Goal: Check status: Check status

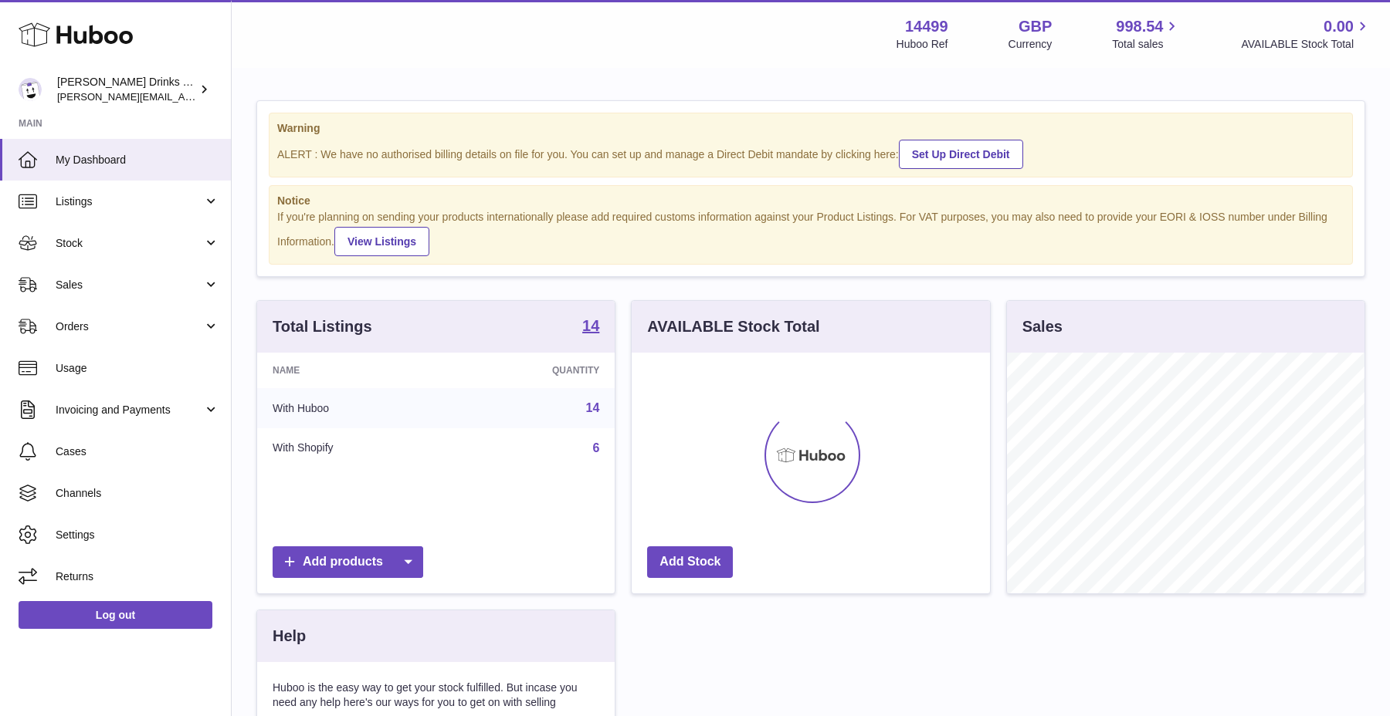
scroll to position [241, 357]
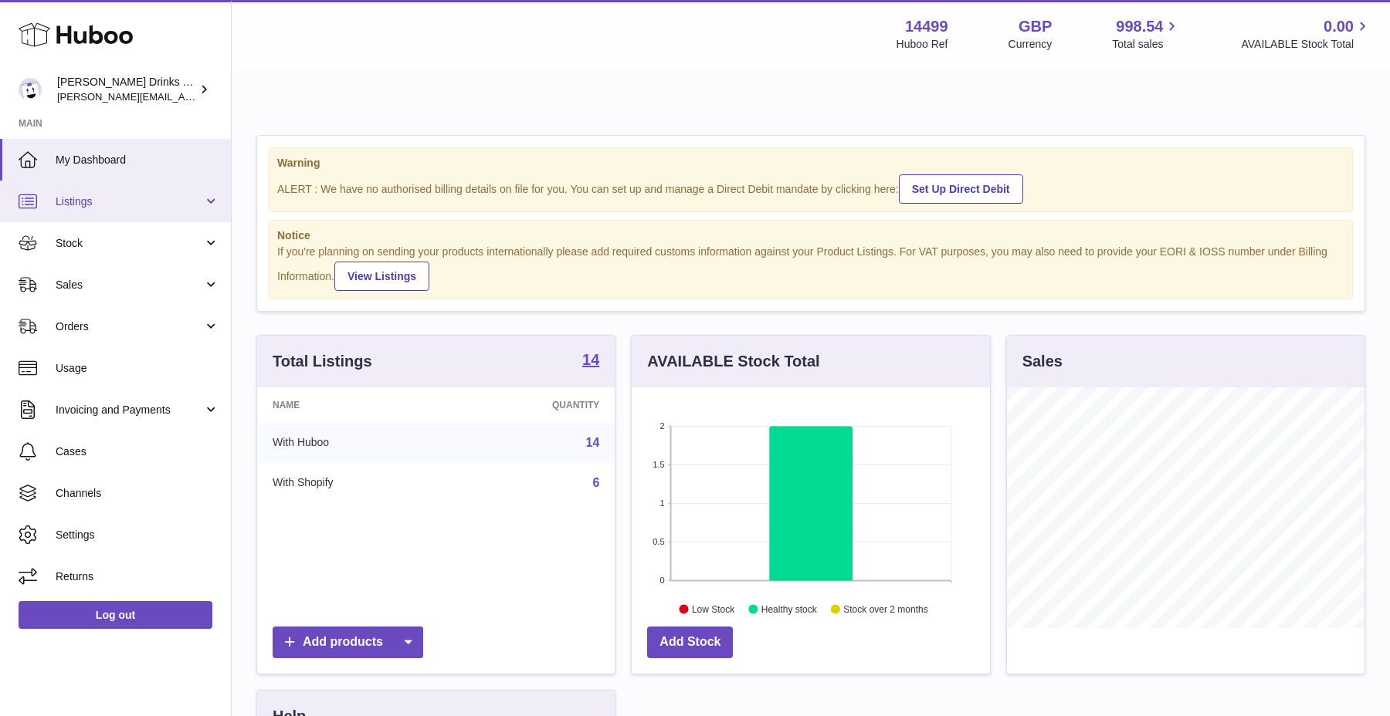
click at [151, 216] on link "Listings" at bounding box center [115, 202] width 231 height 42
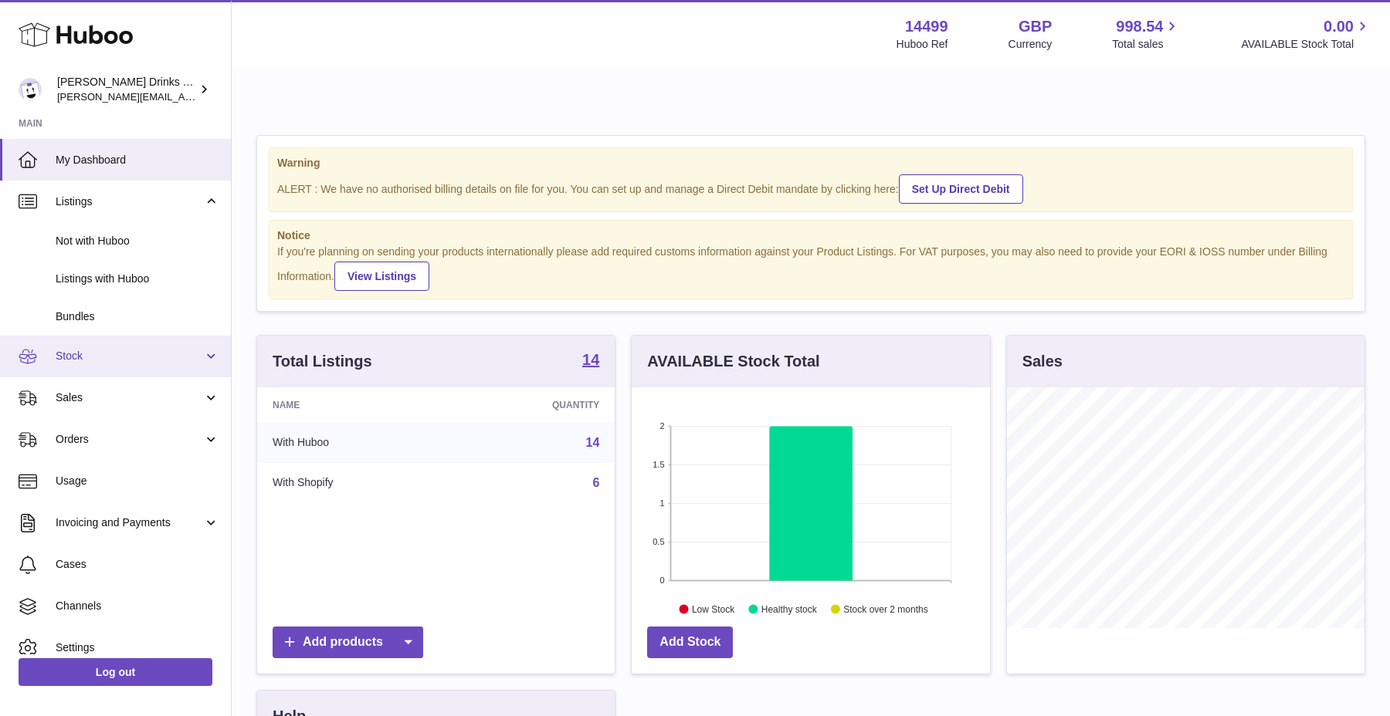
click at [131, 344] on link "Stock" at bounding box center [115, 357] width 231 height 42
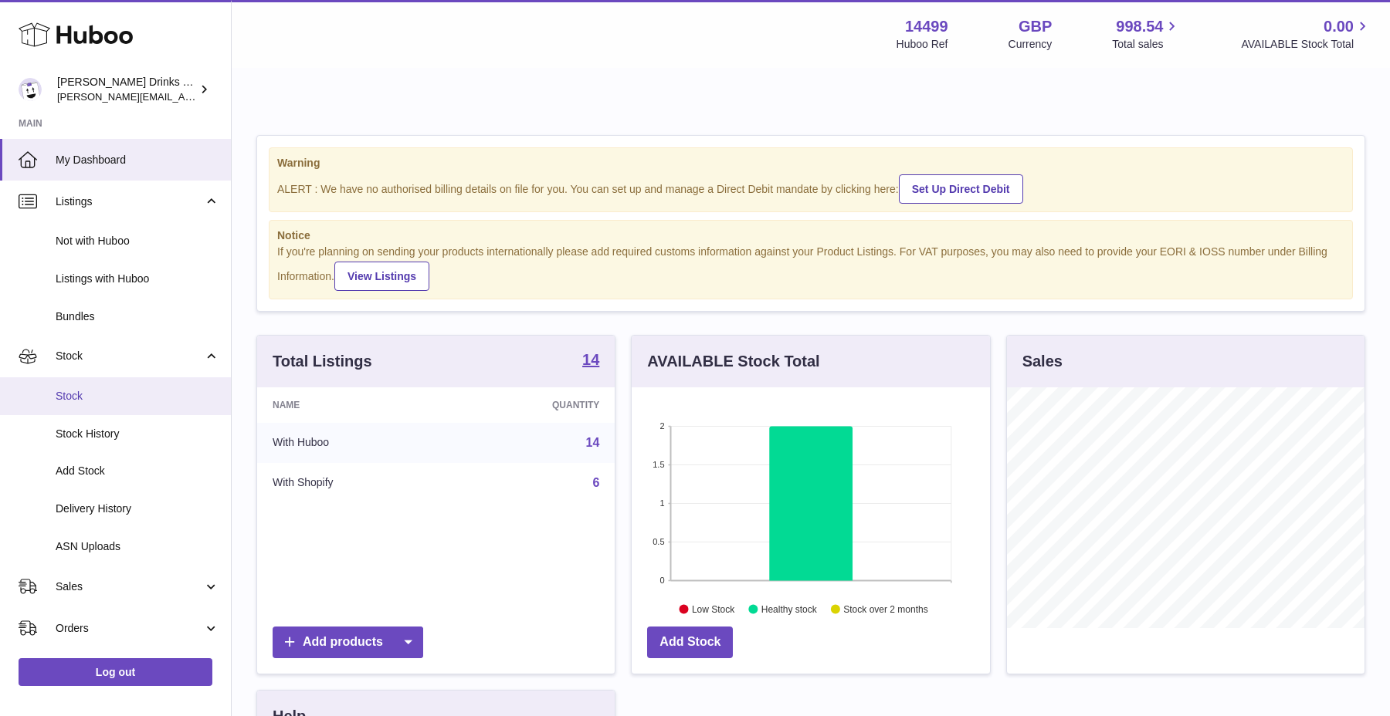
click at [121, 395] on span "Stock" at bounding box center [138, 396] width 164 height 15
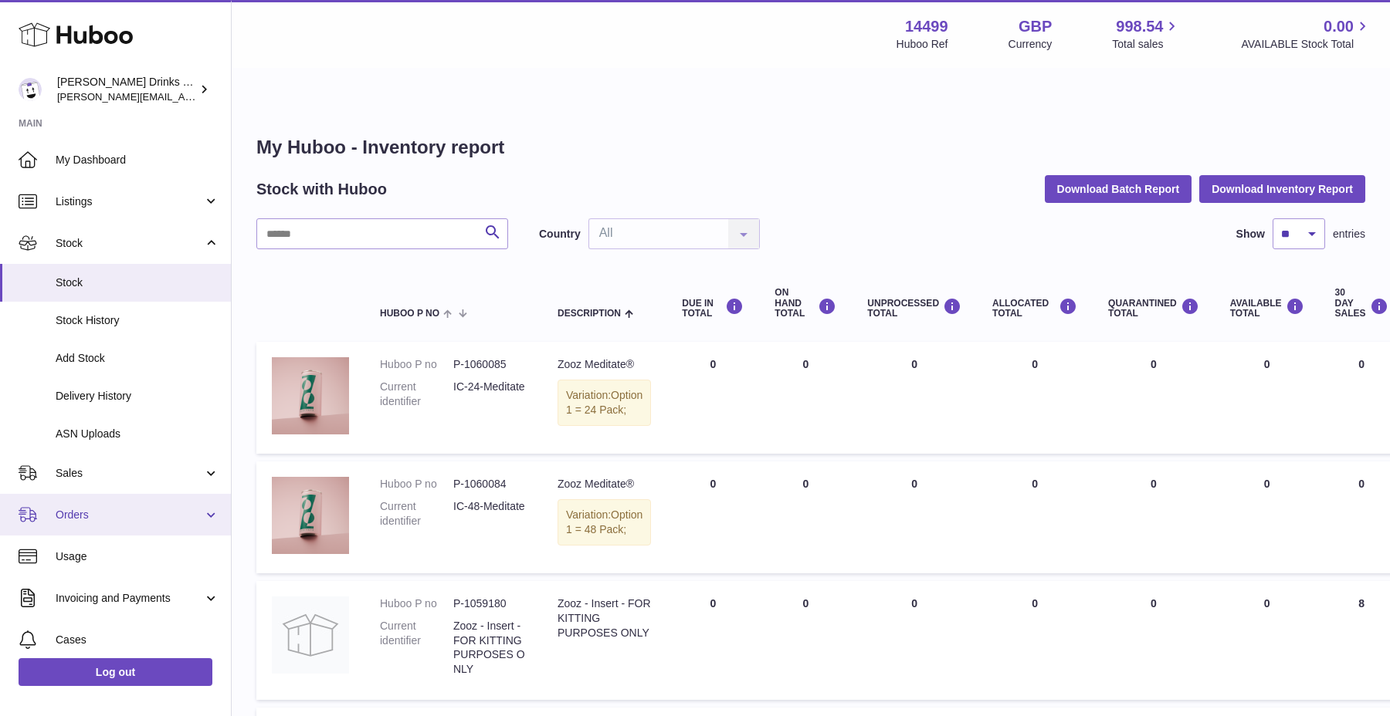
click at [121, 512] on span "Orders" at bounding box center [129, 515] width 147 height 15
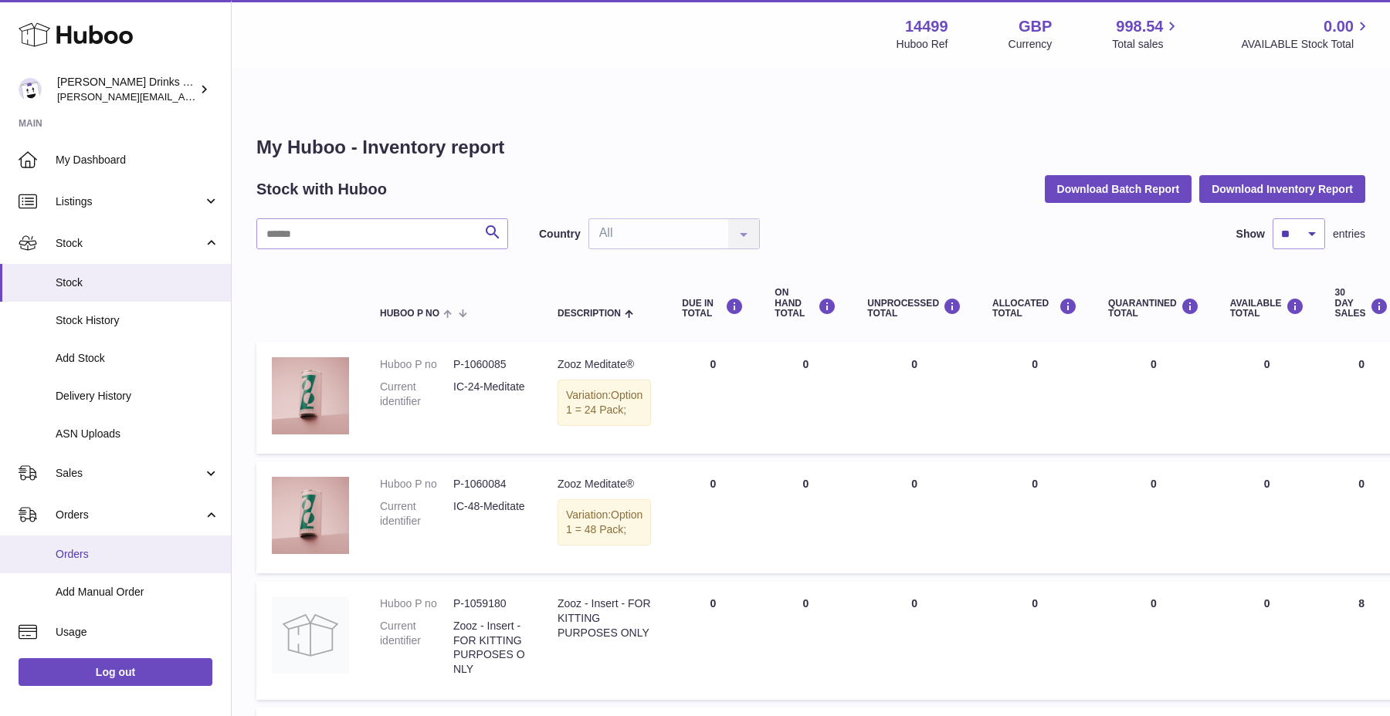
click at [117, 545] on link "Orders" at bounding box center [115, 555] width 231 height 38
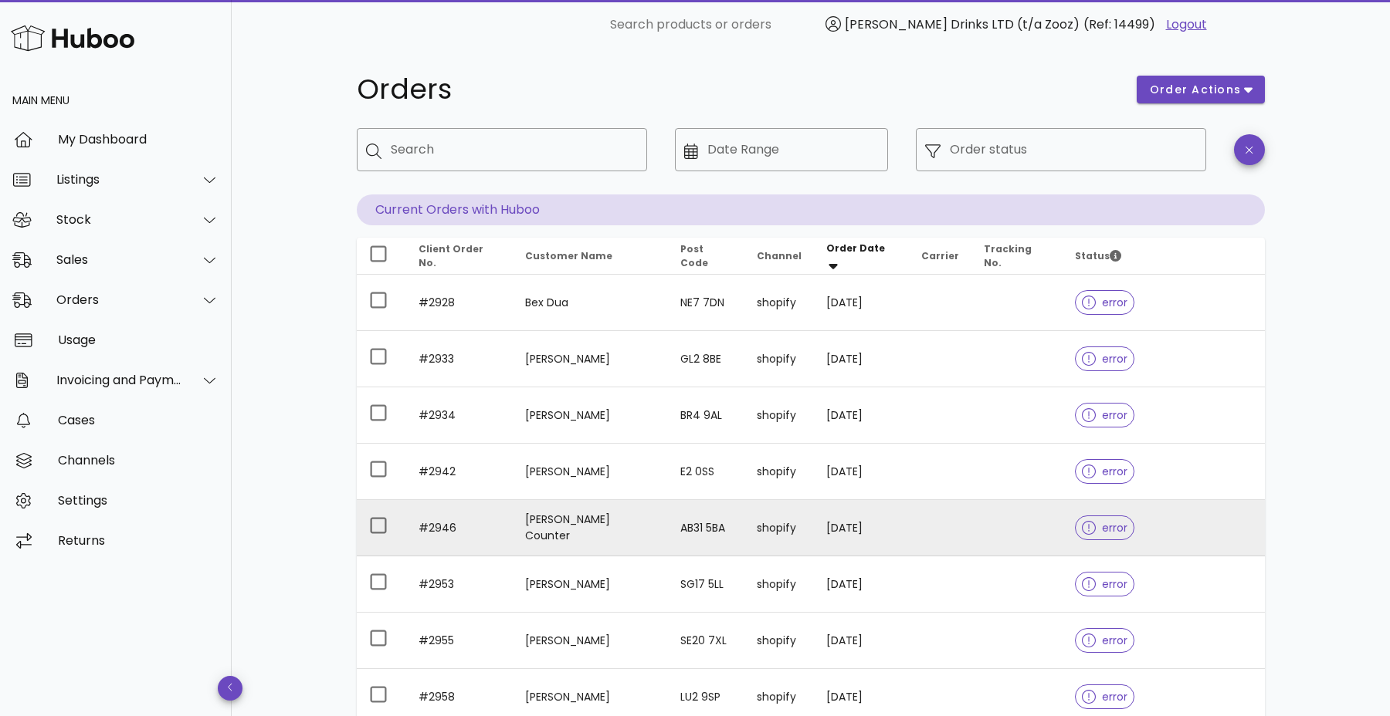
scroll to position [300, 0]
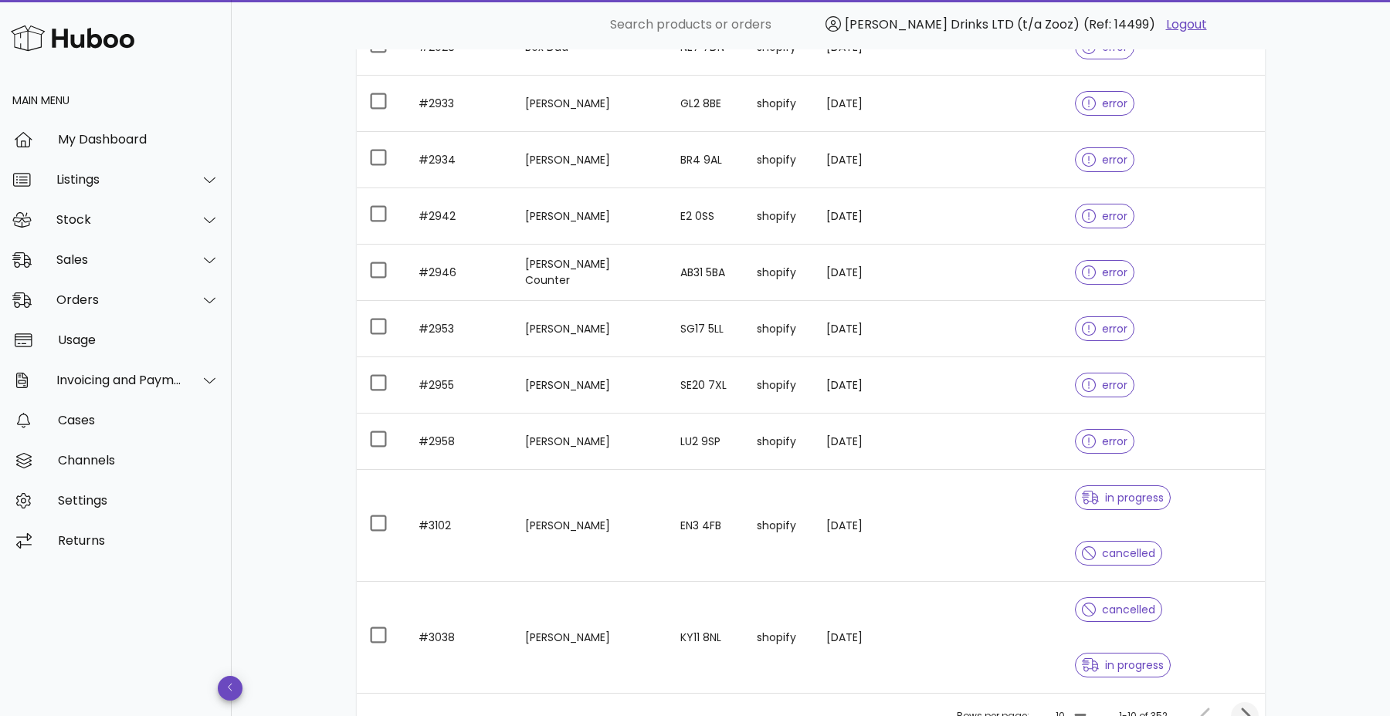
click at [1238, 707] on icon "Next page" at bounding box center [1244, 716] width 19 height 19
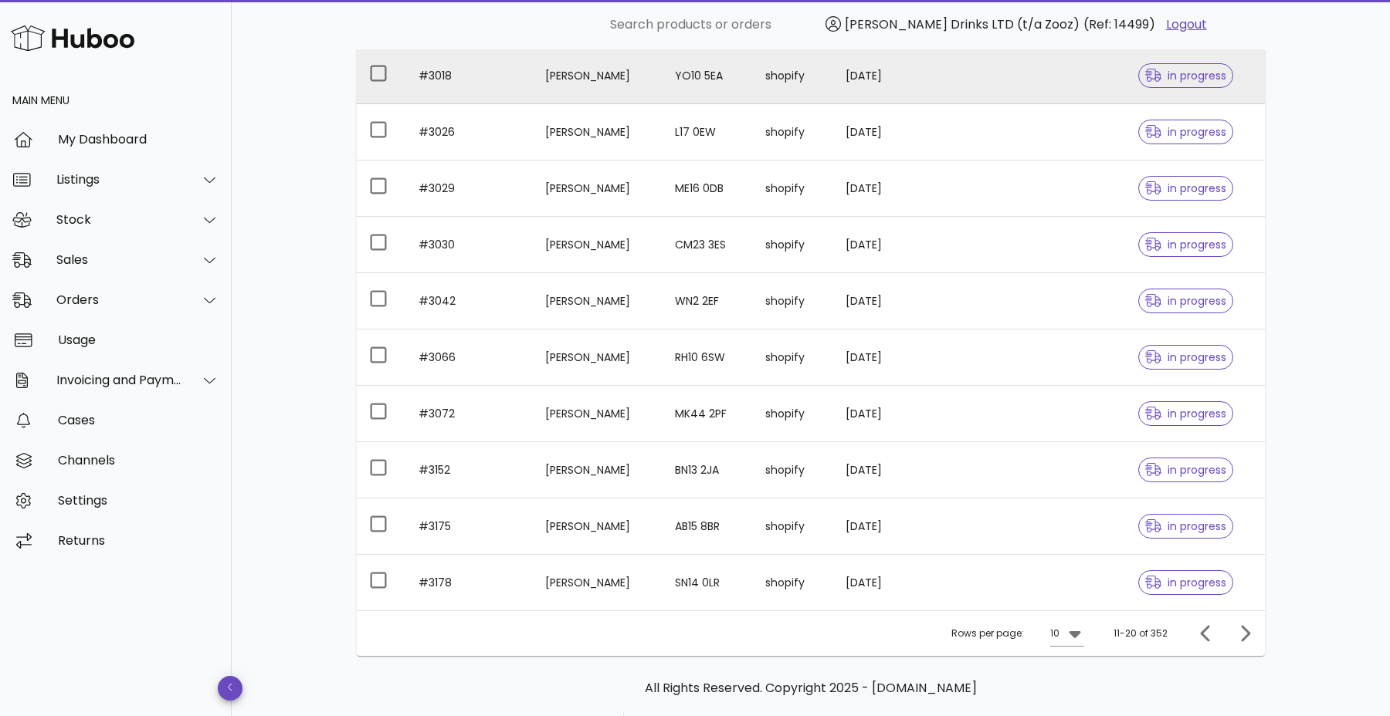
scroll to position [272, 0]
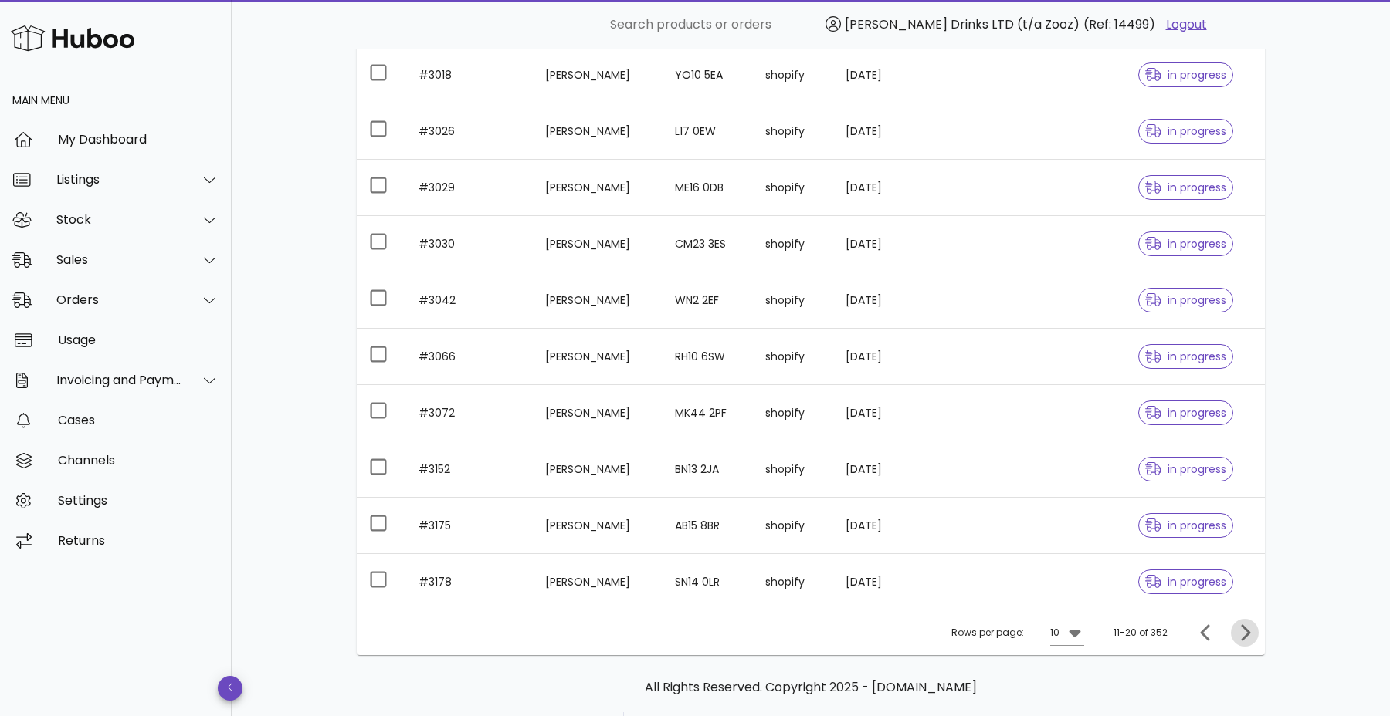
click at [1235, 624] on icon "Next page" at bounding box center [1244, 633] width 19 height 19
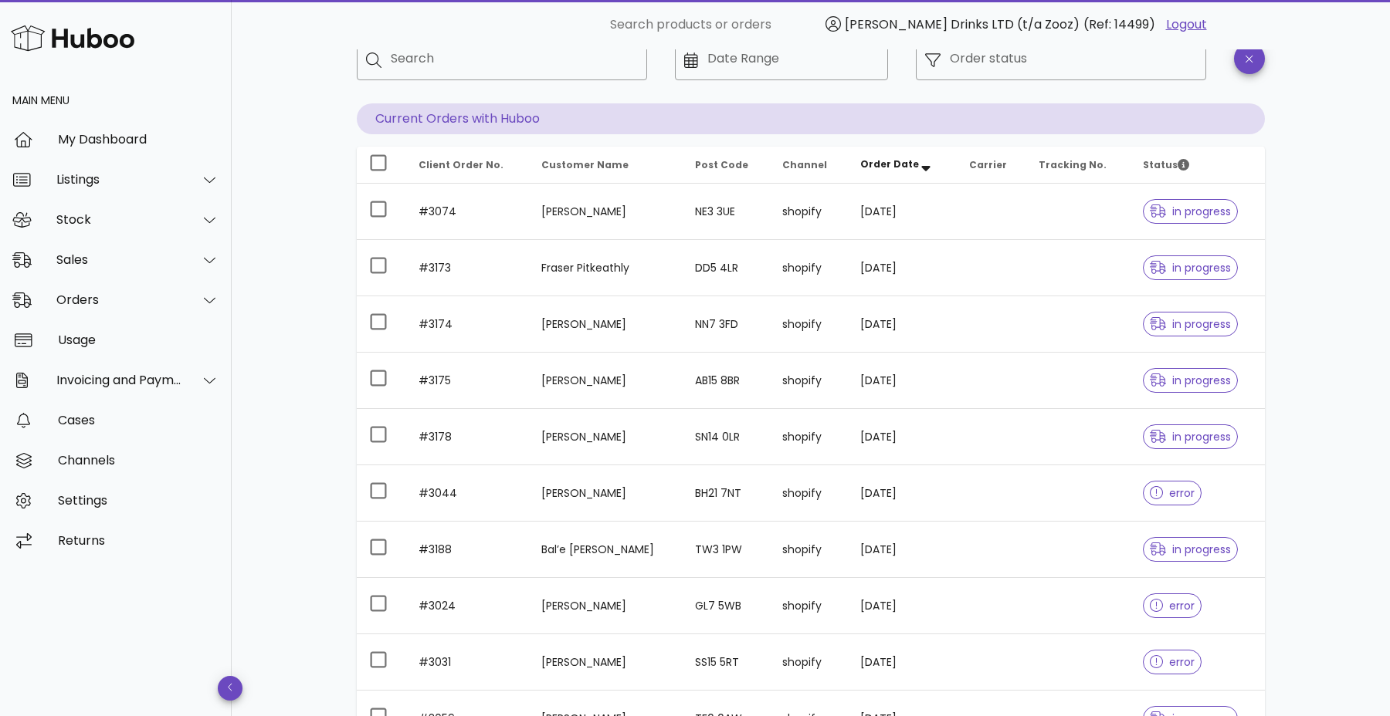
scroll to position [300, 0]
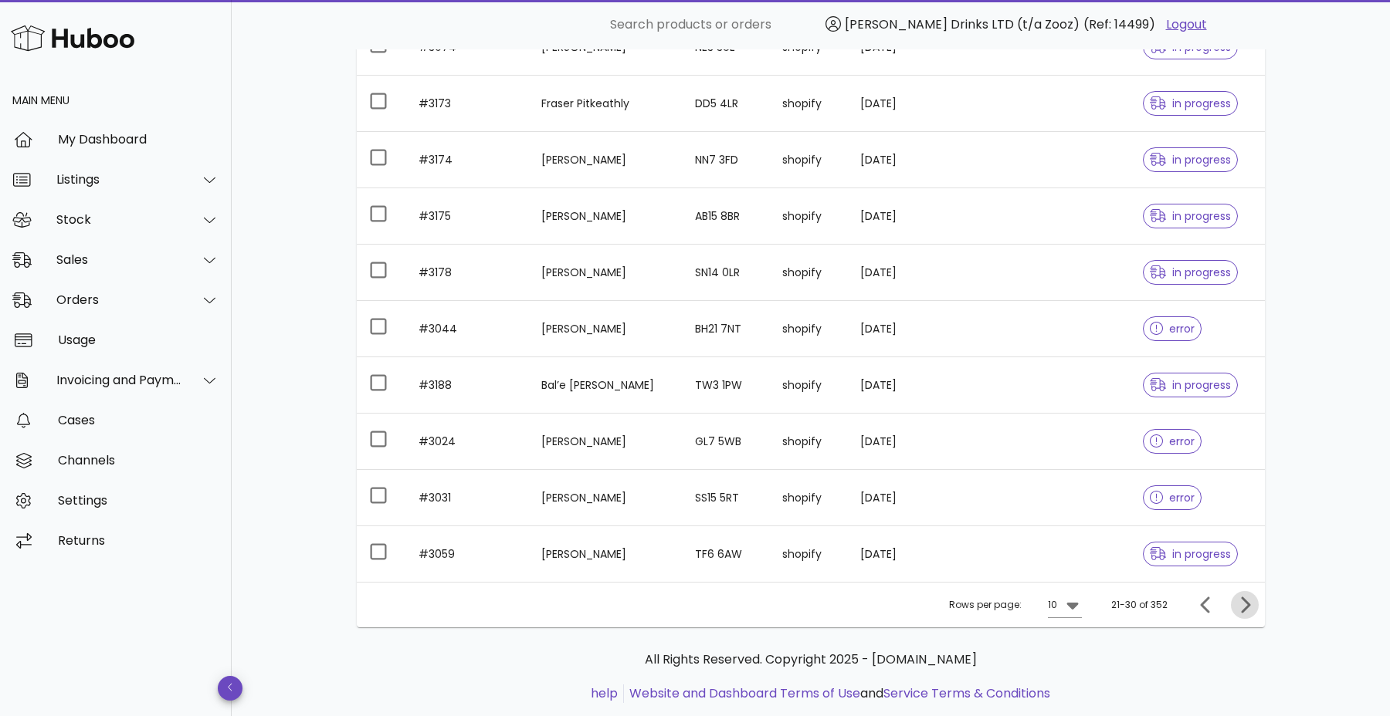
click at [1241, 596] on icon "Next page" at bounding box center [1244, 605] width 19 height 19
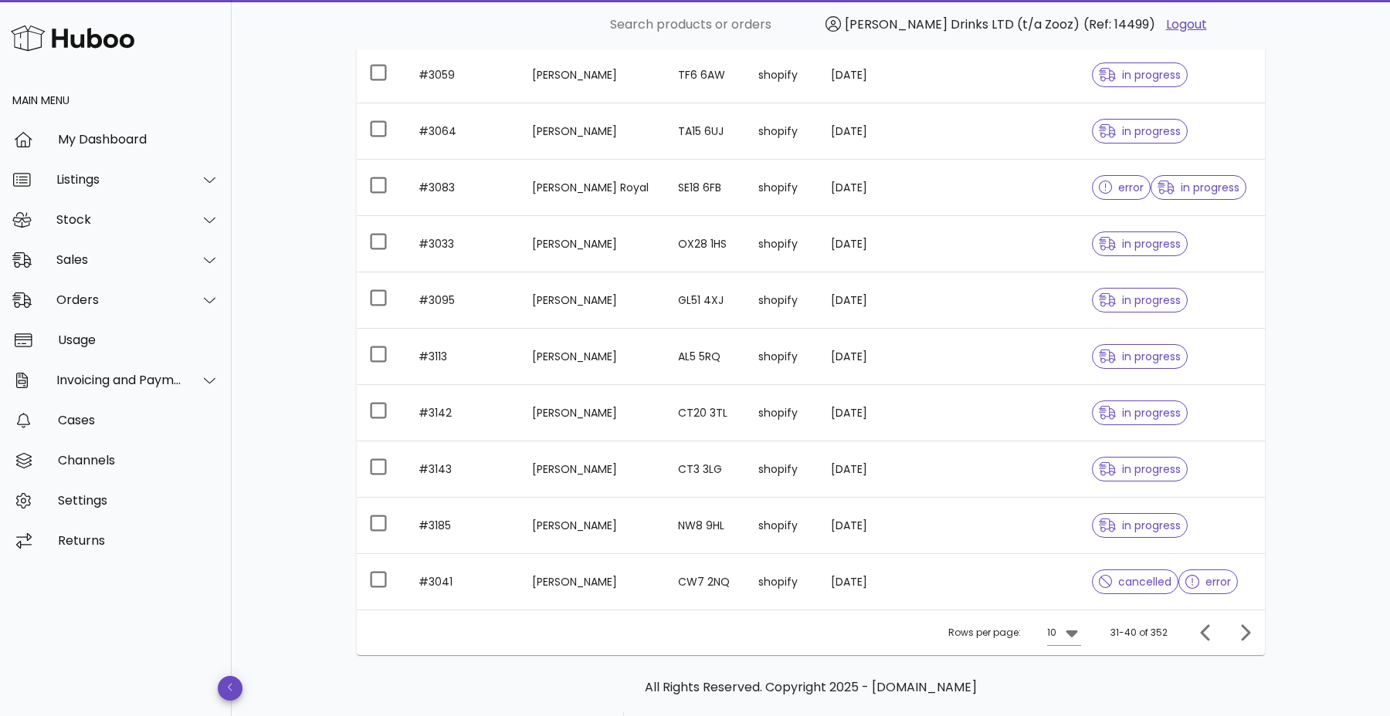
scroll to position [300, 0]
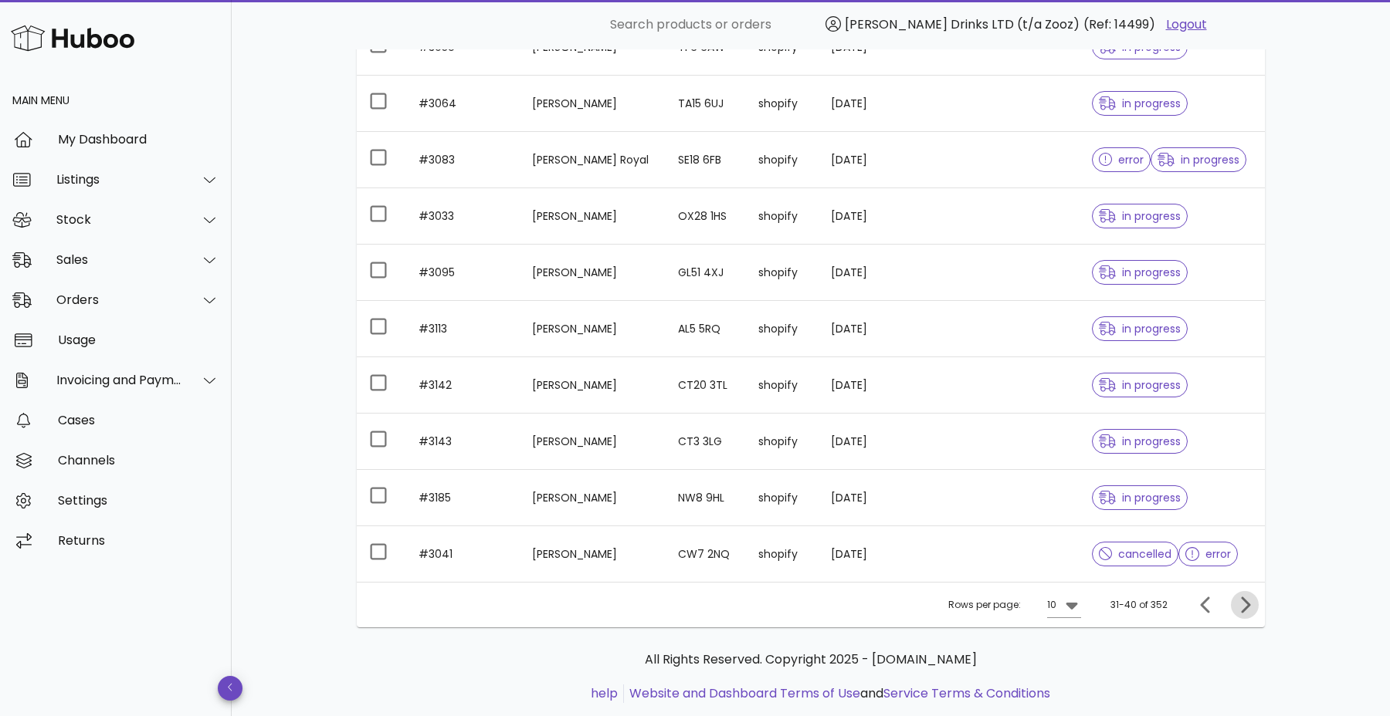
click at [1245, 596] on icon "Next page" at bounding box center [1244, 605] width 19 height 19
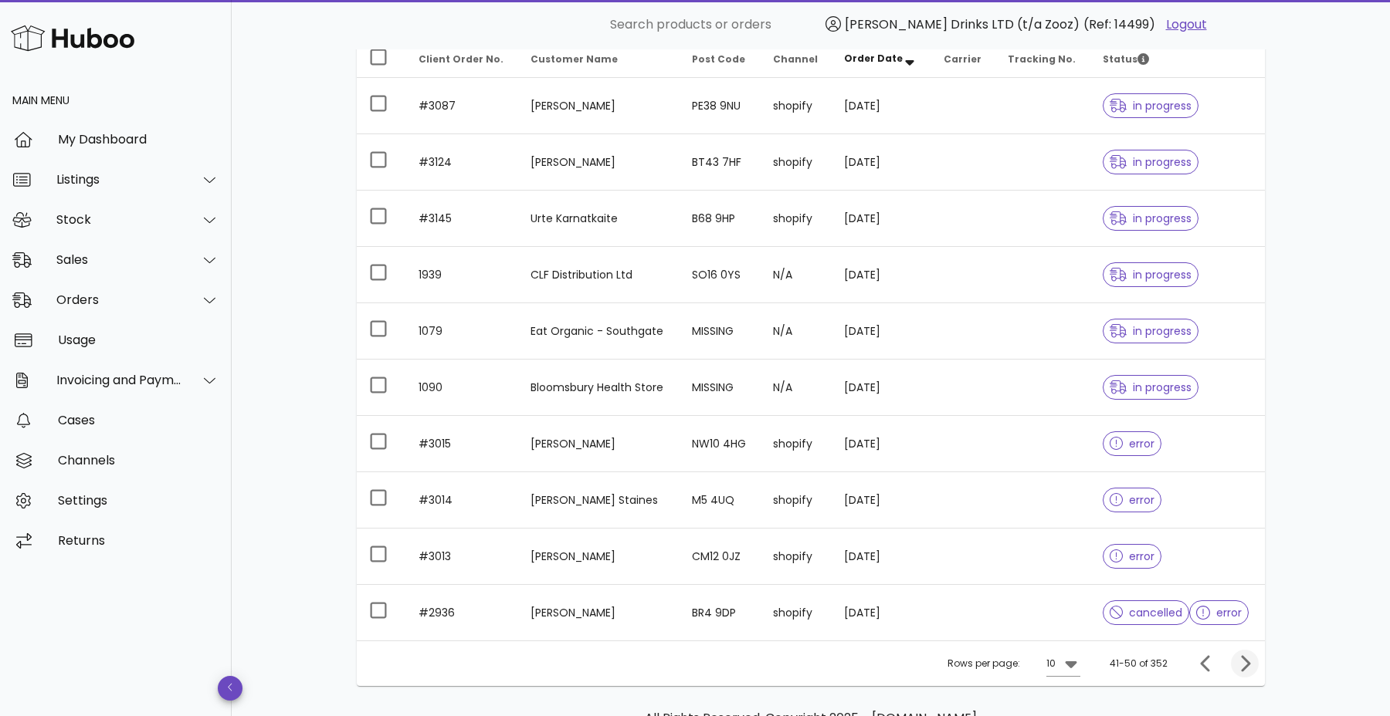
scroll to position [300, 0]
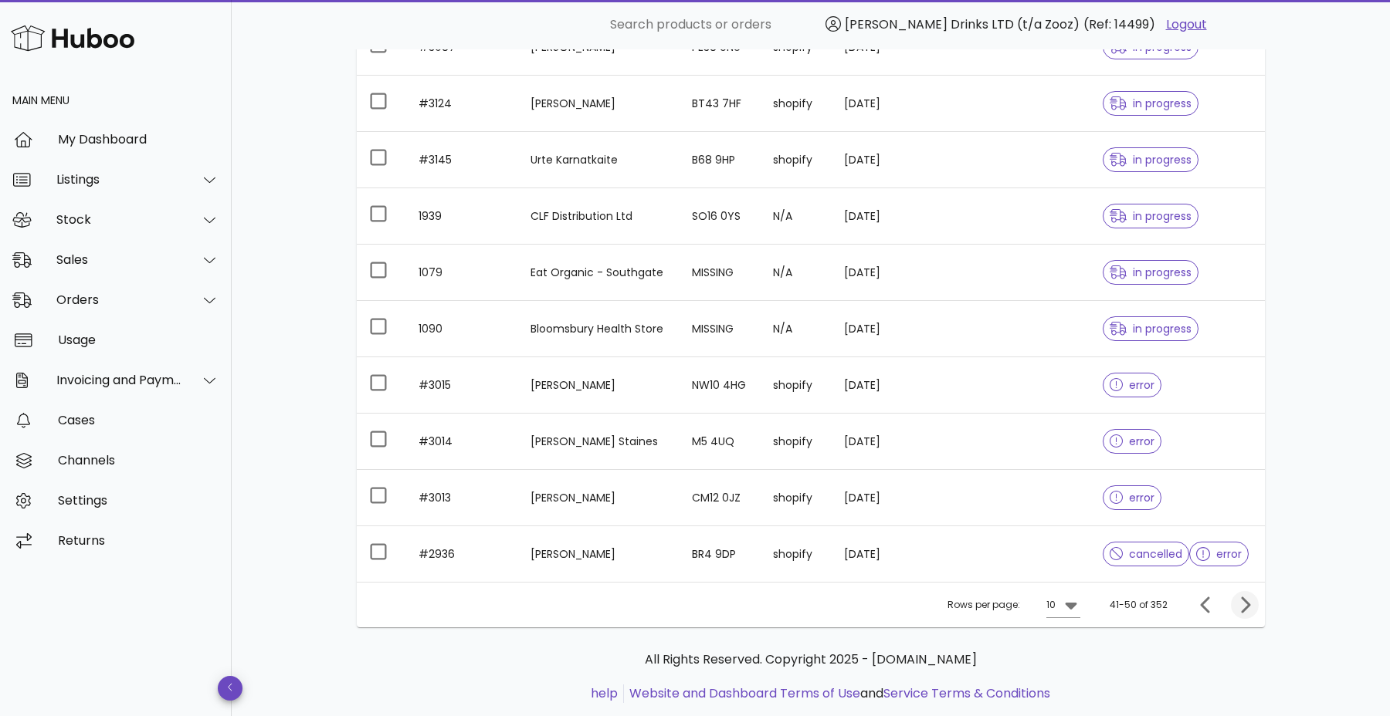
click at [1245, 597] on icon "Next page" at bounding box center [1245, 605] width 9 height 16
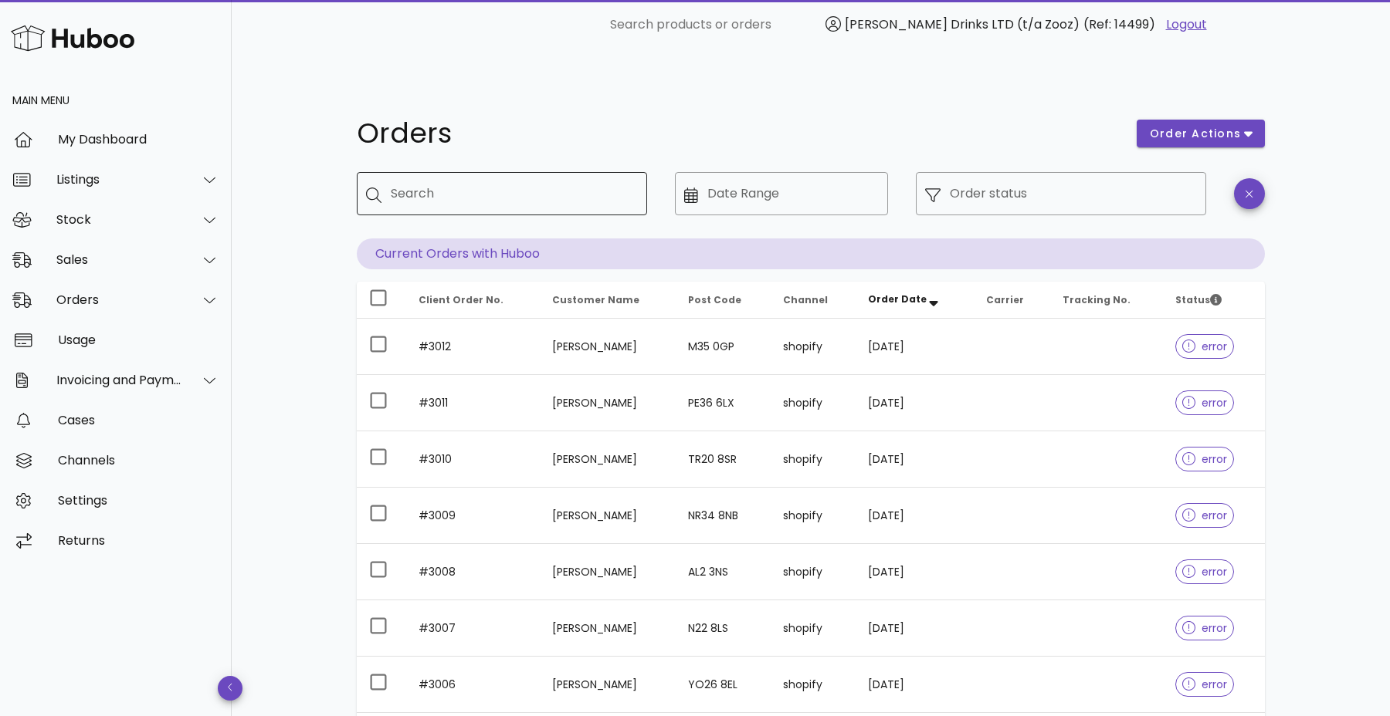
click at [521, 181] on input "Search" at bounding box center [513, 193] width 244 height 25
type input "**********"
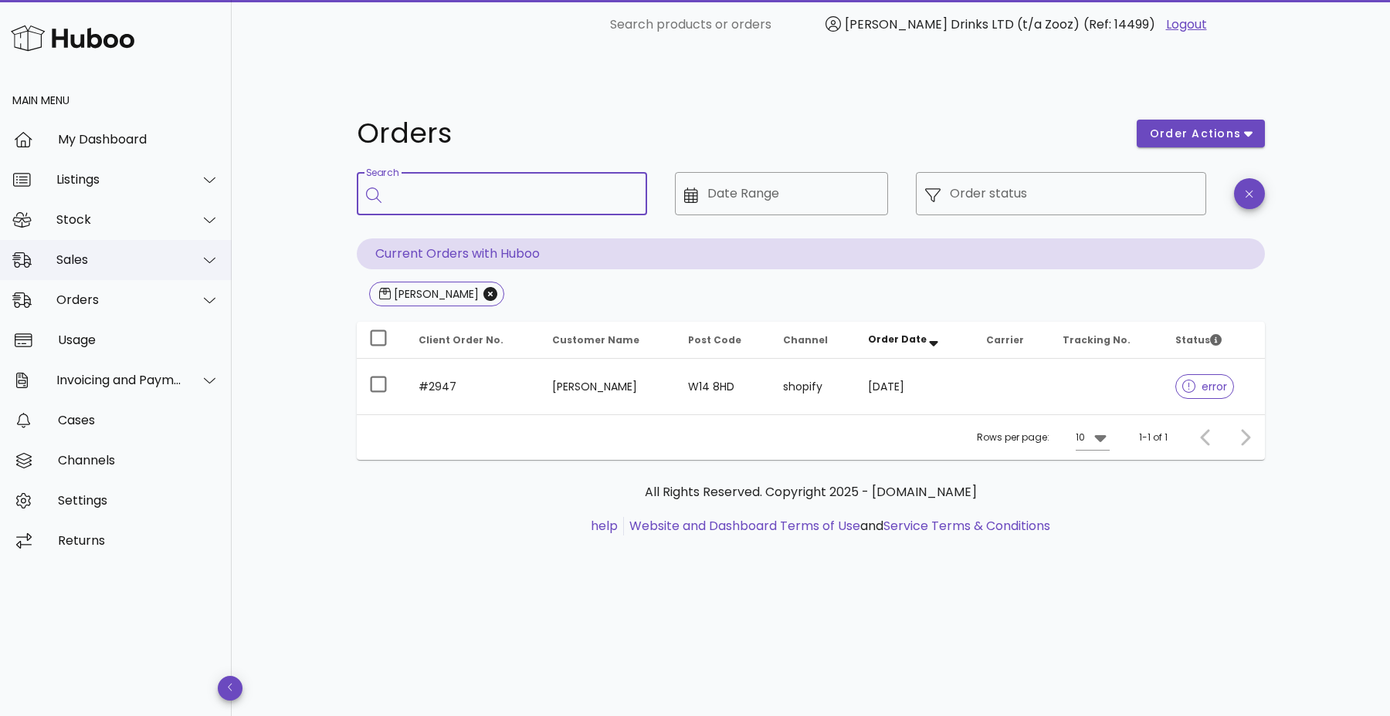
click at [164, 249] on div "Sales" at bounding box center [116, 260] width 232 height 40
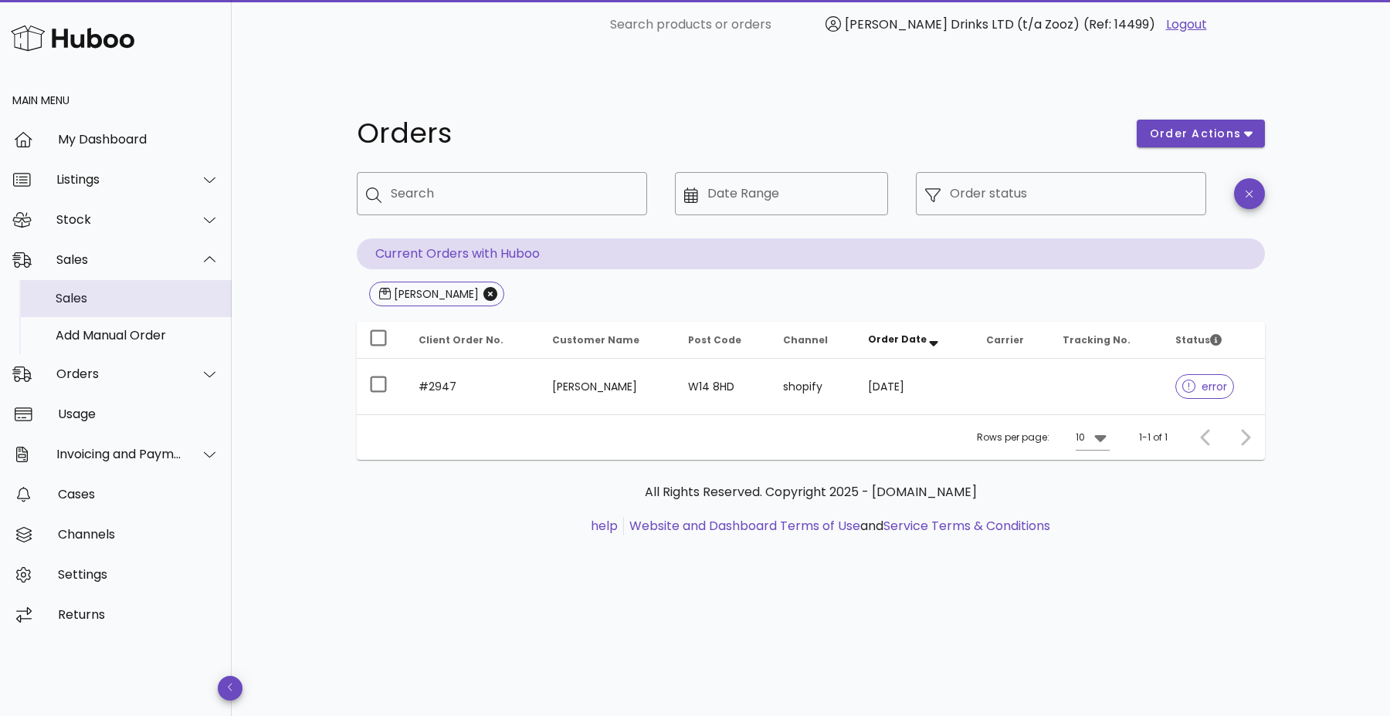
click at [147, 291] on div "Sales" at bounding box center [138, 298] width 164 height 15
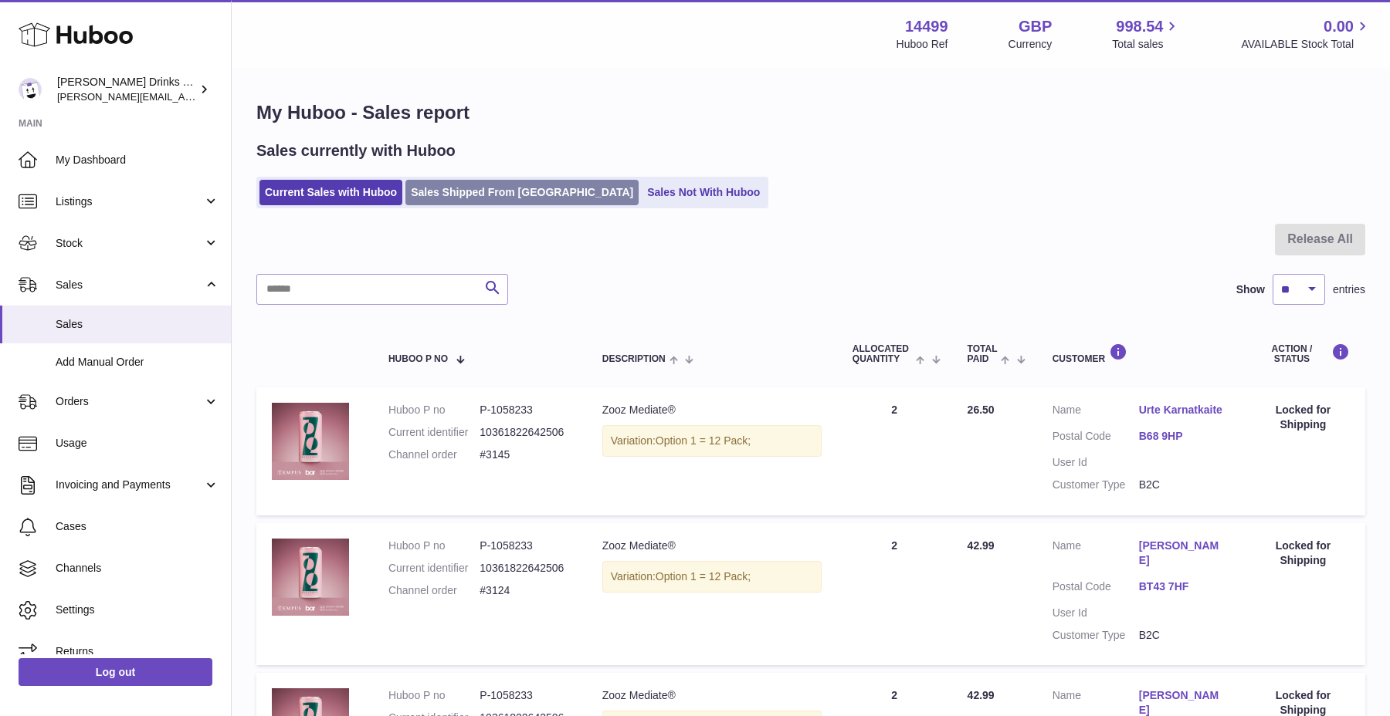
click at [467, 185] on link "Sales Shipped From Huboo" at bounding box center [521, 192] width 233 height 25
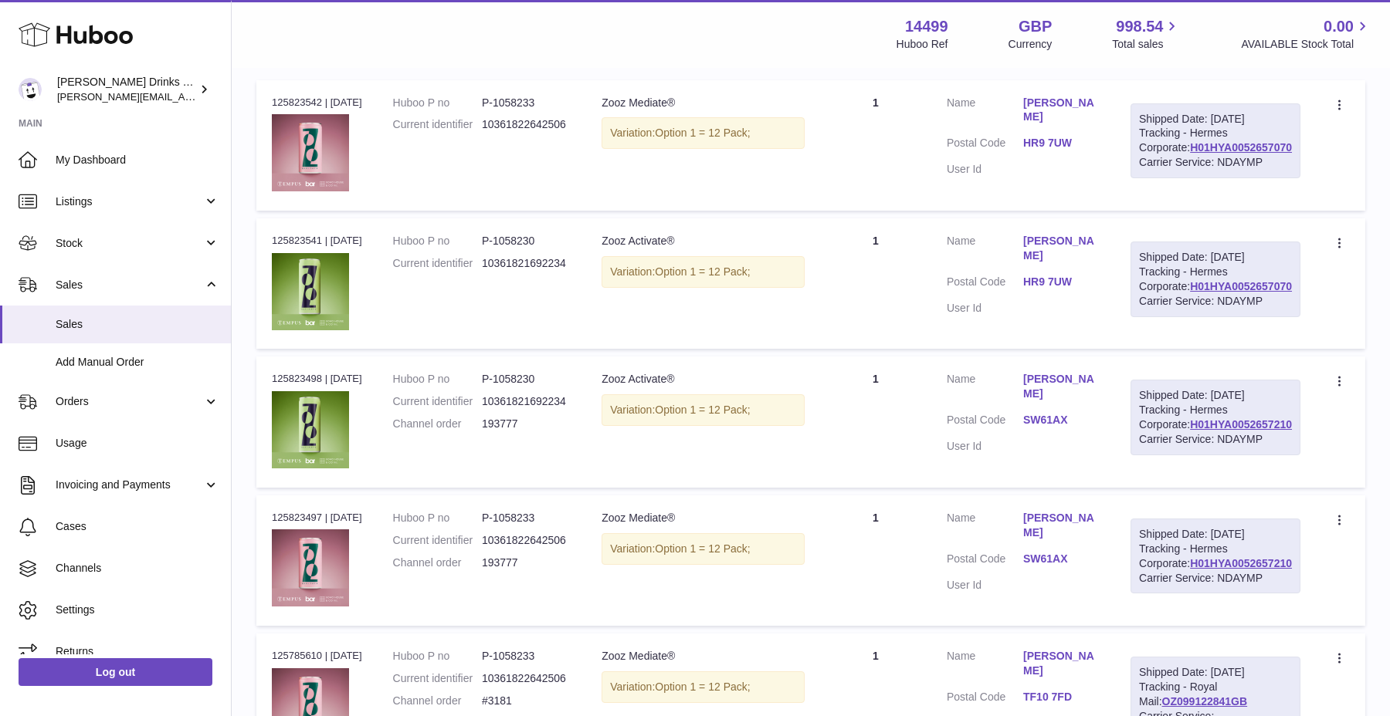
scroll to position [329, 0]
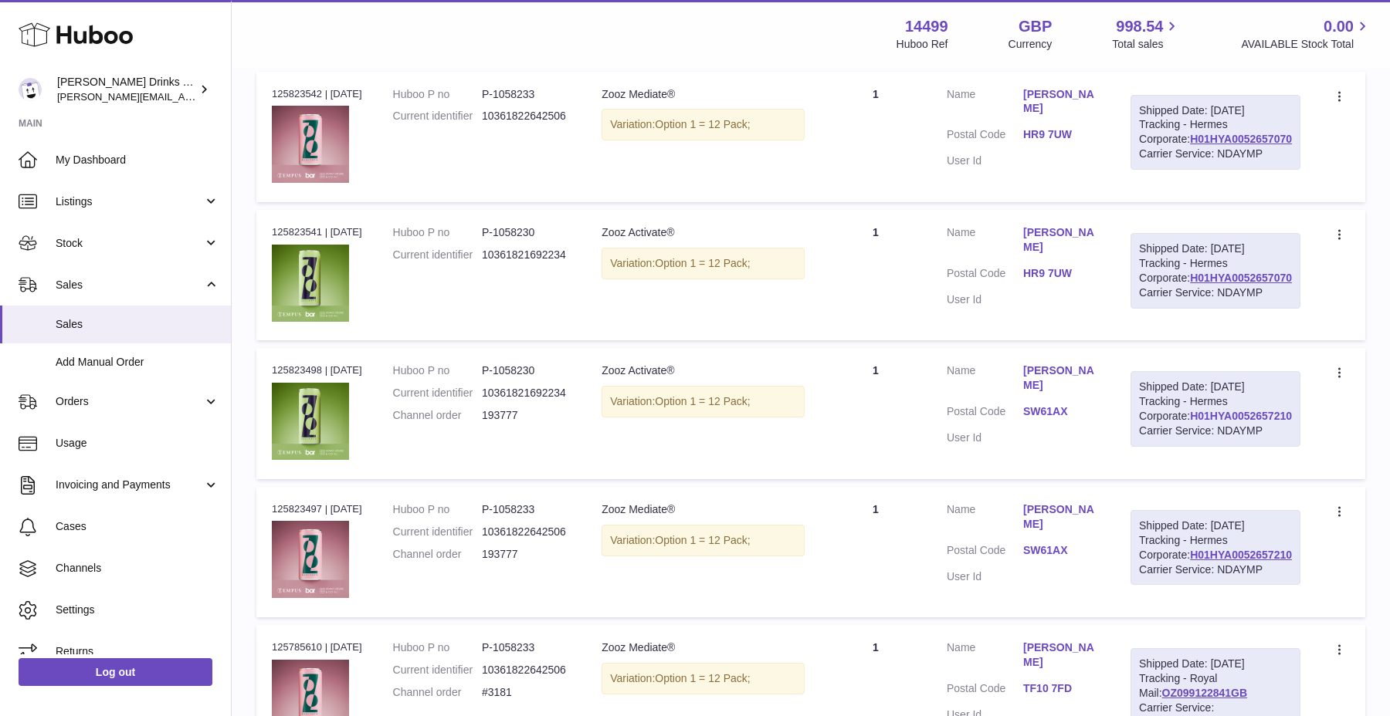
click at [1207, 422] on link "H01HYA0052657210" at bounding box center [1241, 416] width 102 height 12
